Goal: Task Accomplishment & Management: Use online tool/utility

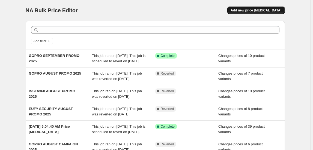
click at [258, 12] on span "Add new price [MEDICAL_DATA]" at bounding box center [256, 10] width 51 height 4
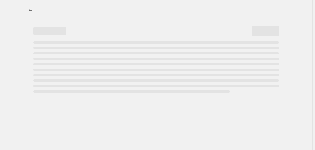
select select "percentage"
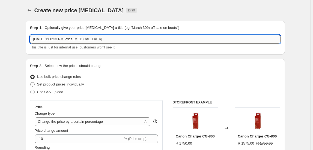
click at [64, 39] on input "[DATE] 1:00:33 PM Price [MEDICAL_DATA]" at bounding box center [155, 39] width 251 height 9
click at [64, 38] on input "[DATE] 1:00:33 PM Price [MEDICAL_DATA]" at bounding box center [155, 39] width 251 height 9
type input "EUFY SEPTEMBER PROMO 2025"
click at [57, 84] on span "Set product prices individually" at bounding box center [60, 84] width 47 height 4
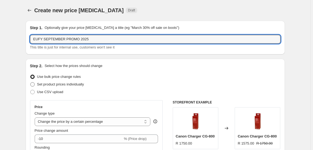
click at [31, 83] on input "Set product prices individually" at bounding box center [30, 82] width 0 height 0
radio input "true"
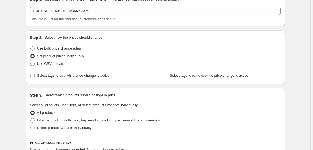
scroll to position [49, 0]
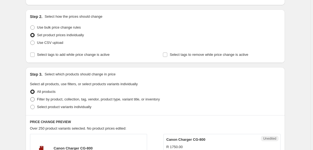
click at [79, 98] on span "Filter by product, collection, tag, vendor, product type, variant title, or inv…" at bounding box center [98, 99] width 123 height 4
click at [31, 98] on input "Filter by product, collection, tag, vendor, product type, variant title, or inv…" at bounding box center [30, 97] width 0 height 0
radio input "true"
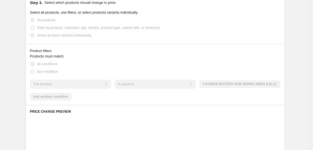
scroll to position [124, 0]
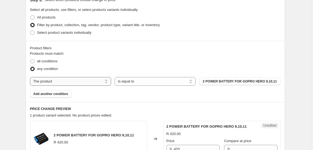
click at [70, 80] on select "The product The product's collection The product's tag The product's vendor The…" at bounding box center [70, 81] width 81 height 9
select select "collection"
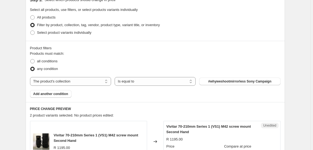
click at [249, 88] on div "Products must match: all conditions any condition The product The product's col…" at bounding box center [155, 74] width 251 height 47
click at [252, 84] on button "#whyweshootmirrorless Sony Campaign" at bounding box center [239, 82] width 81 height 8
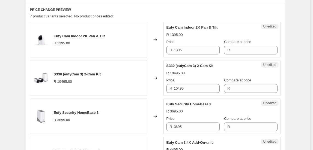
scroll to position [198, 0]
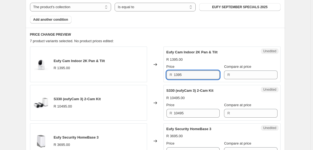
click at [178, 74] on input "1395" at bounding box center [197, 75] width 46 height 9
type input "1395"
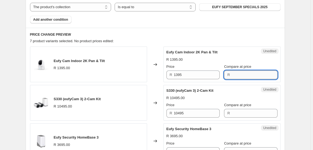
paste input "1395"
type input "1395"
click at [198, 75] on input "1395" at bounding box center [197, 75] width 46 height 9
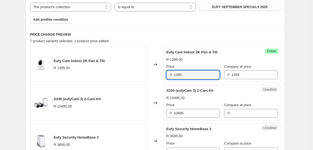
click at [198, 75] on input "1395" at bounding box center [197, 75] width 46 height 9
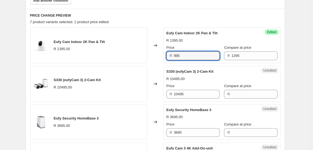
scroll to position [248, 0]
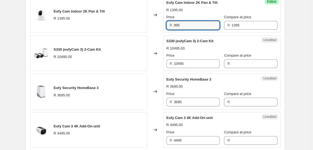
type input "995"
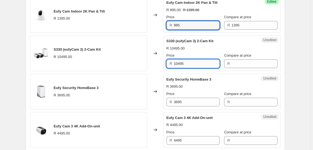
click at [193, 60] on input "10495" at bounding box center [197, 63] width 46 height 9
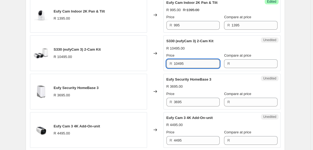
click at [193, 60] on input "10495" at bounding box center [197, 63] width 46 height 9
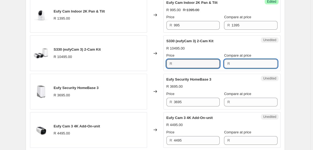
type input "10495"
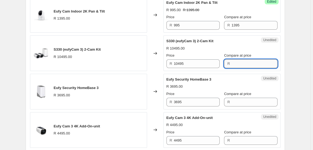
paste input "10495"
type input "10495"
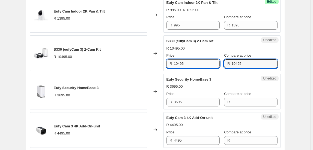
click at [196, 65] on input "10495" at bounding box center [197, 63] width 46 height 9
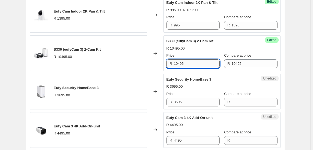
click at [196, 65] on input "10495" at bounding box center [197, 63] width 46 height 9
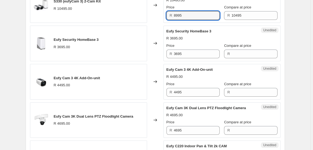
scroll to position [297, 0]
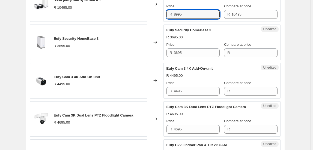
type input "8995"
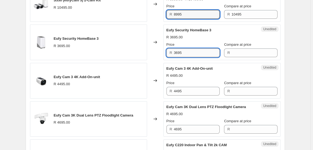
click at [191, 55] on input "3695" at bounding box center [197, 53] width 46 height 9
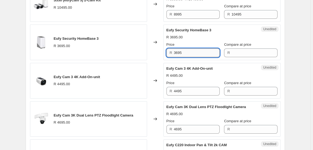
click at [191, 55] on input "3695" at bounding box center [197, 53] width 46 height 9
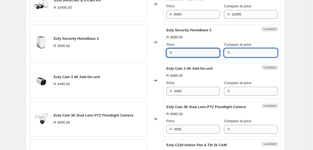
type input "3695"
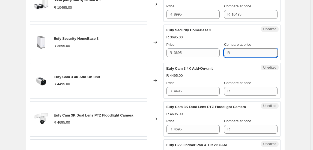
paste input "3695"
type input "3695"
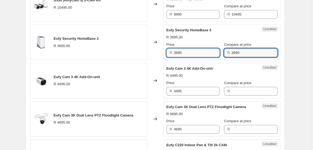
click at [209, 53] on input "3695" at bounding box center [197, 53] width 46 height 9
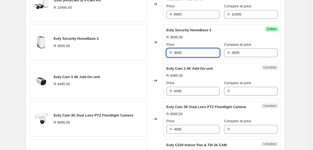
click at [209, 53] on input "3695" at bounding box center [197, 53] width 46 height 9
type input "2795"
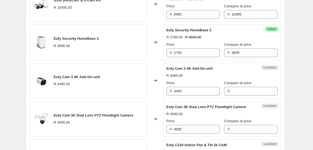
click at [298, 100] on div "Create new price [MEDICAL_DATA]. This page is ready Create new price [MEDICAL_D…" at bounding box center [155, 9] width 310 height 612
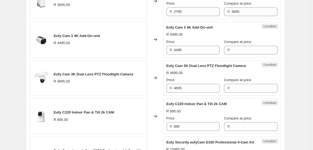
scroll to position [347, 0]
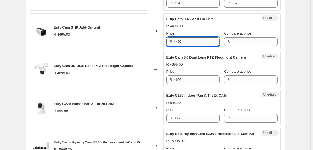
click at [182, 41] on input "4495" at bounding box center [197, 41] width 46 height 9
type input "4495"
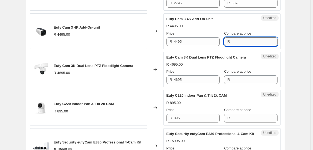
paste input "4495"
type input "4495"
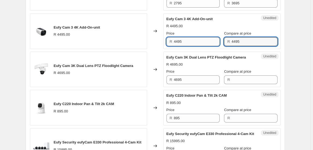
click at [205, 40] on input "4495" at bounding box center [197, 41] width 46 height 9
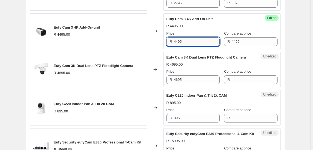
click at [205, 40] on input "4495" at bounding box center [197, 41] width 46 height 9
type input "2995"
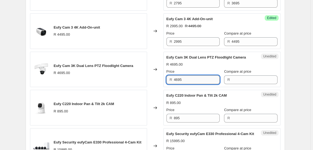
click at [184, 81] on input "4695" at bounding box center [197, 80] width 46 height 9
type input "4695"
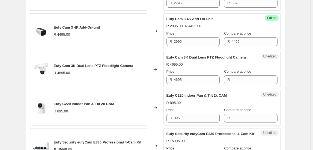
drag, startPoint x: 255, startPoint y: 75, endPoint x: 251, endPoint y: 74, distance: 4.5
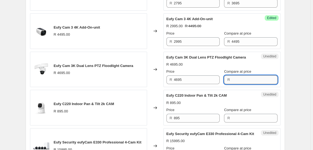
drag, startPoint x: 251, startPoint y: 74, endPoint x: 257, endPoint y: 78, distance: 7.1
paste input "4695"
type input "4695"
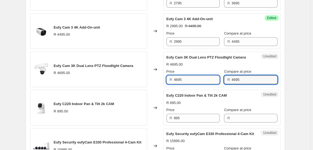
click at [181, 78] on input "4695" at bounding box center [197, 80] width 46 height 9
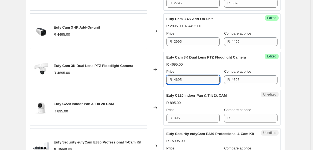
click at [181, 78] on input "4695" at bounding box center [197, 80] width 46 height 9
type input "3495"
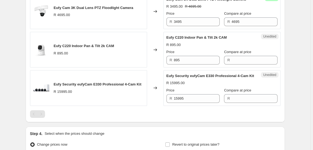
scroll to position [397, 0]
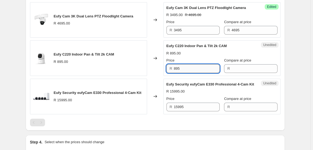
click at [181, 68] on input "895" at bounding box center [197, 68] width 46 height 9
type input "895"
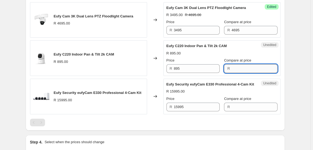
paste input "895"
type input "895"
click at [217, 71] on input "895" at bounding box center [197, 68] width 46 height 9
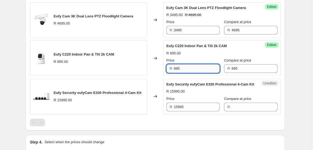
click at [217, 71] on input "895" at bounding box center [197, 68] width 46 height 9
type input "695"
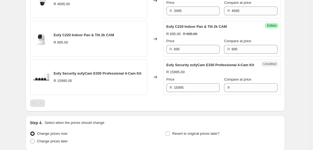
scroll to position [446, 0]
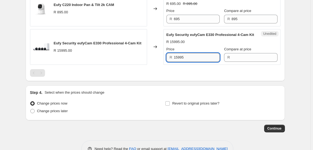
click at [185, 61] on input "15995" at bounding box center [197, 57] width 46 height 9
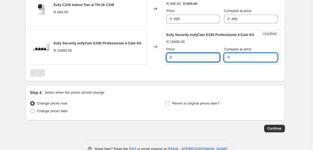
type input "15995"
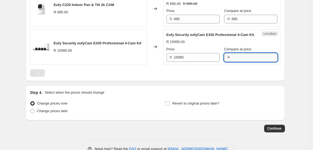
paste input "15995"
type input "15995"
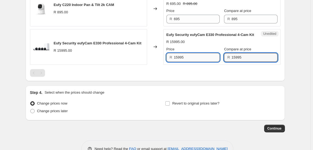
click at [201, 61] on input "15995" at bounding box center [197, 57] width 46 height 9
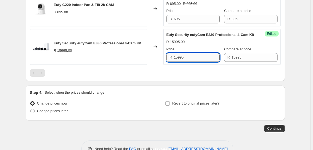
click at [201, 61] on input "15995" at bounding box center [197, 57] width 46 height 9
type input "12995"
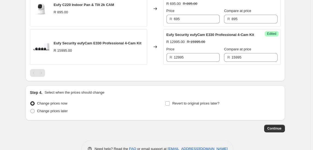
click at [167, 106] on input "Revert to original prices later?" at bounding box center [167, 104] width 4 height 4
checkbox input "true"
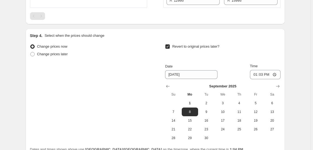
scroll to position [559, 0]
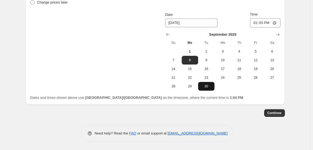
click at [207, 84] on button "30" at bounding box center [206, 86] width 16 height 9
type input "[DATE]"
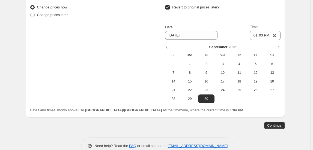
scroll to position [534, 0]
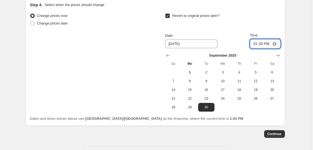
click at [257, 49] on input "13:03" at bounding box center [265, 43] width 31 height 9
type input "23:50"
click at [239, 118] on div "Change prices now Change prices later Revert to original prices later? Date [DA…" at bounding box center [155, 67] width 251 height 110
click at [279, 136] on span "Continue" at bounding box center [274, 134] width 14 height 4
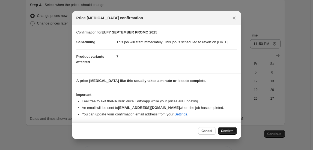
click at [228, 133] on span "Confirm" at bounding box center [227, 131] width 13 height 4
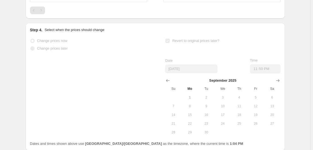
scroll to position [549, 0]
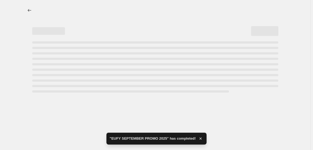
select select "collection"
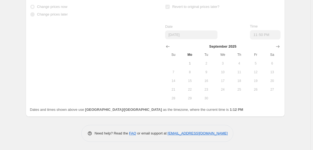
scroll to position [0, 0]
